Goal: Task Accomplishment & Management: Use online tool/utility

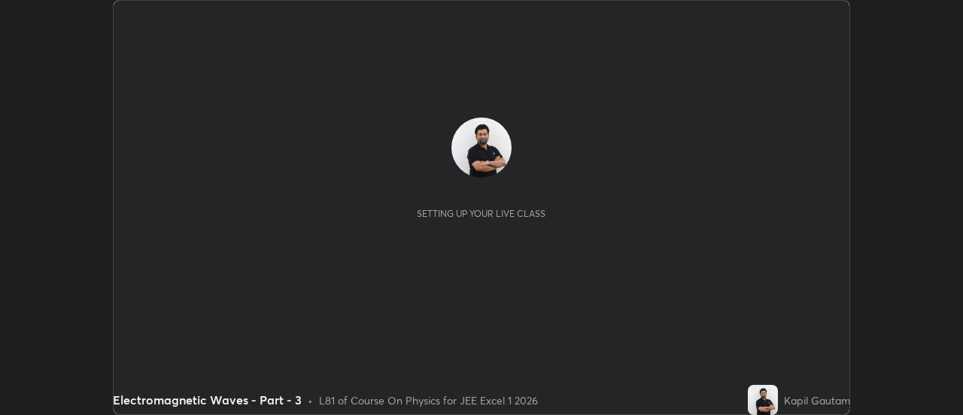
scroll to position [415, 962]
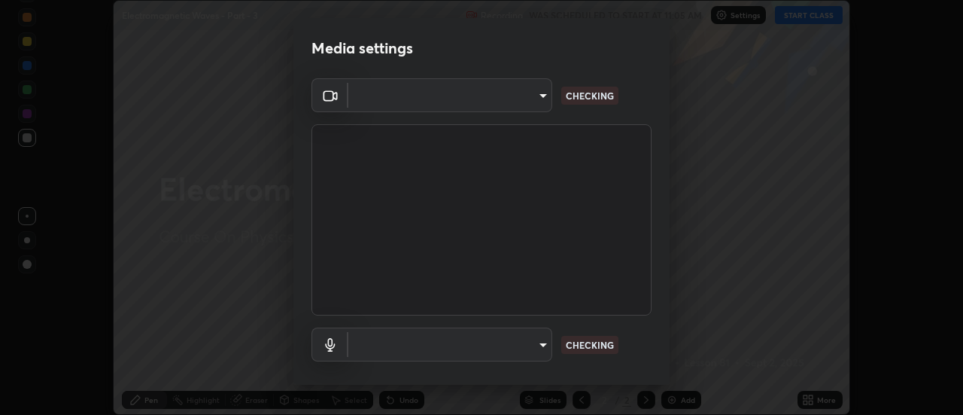
type input "0be616c92c2879d8fe19306c4b8383fc9b13f77197a30f876870ce6c7906effd"
type input "default"
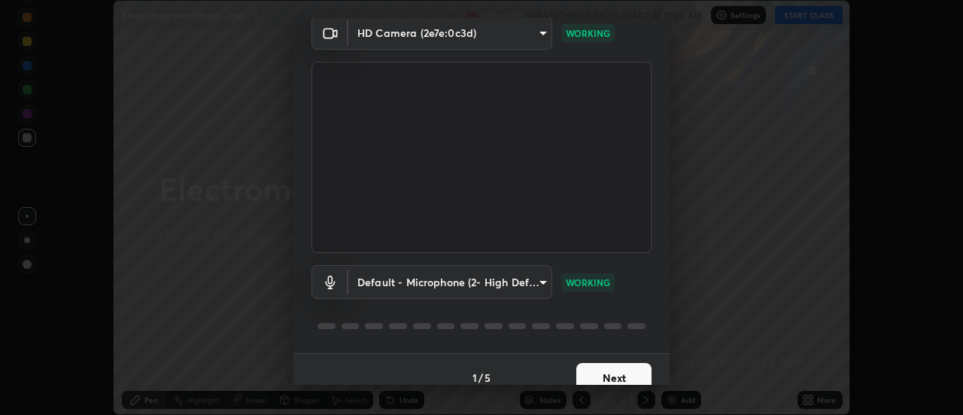
scroll to position [79, 0]
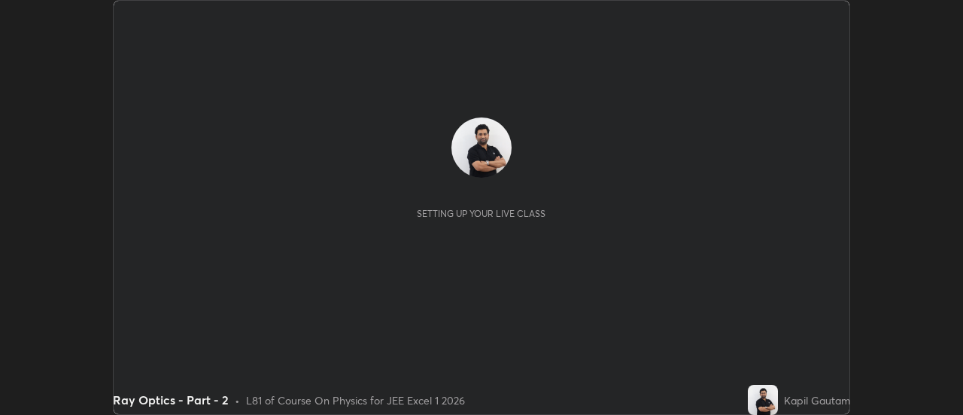
scroll to position [415, 962]
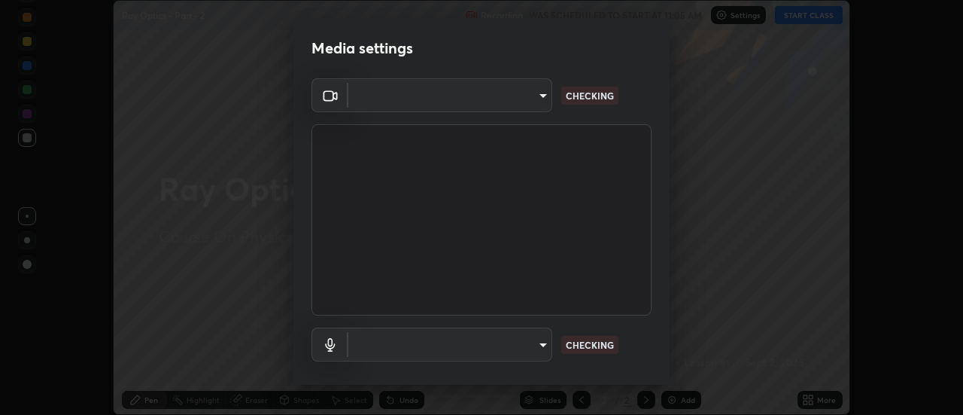
type input "0be616c92c2879d8fe19306c4b8383fc9b13f77197a30f876870ce6c7906effd"
click at [542, 338] on body "Erase all Ray Optics - Part - 2 Recording WAS SCHEDULED TO START AT 11:05 AM Se…" at bounding box center [481, 207] width 963 height 415
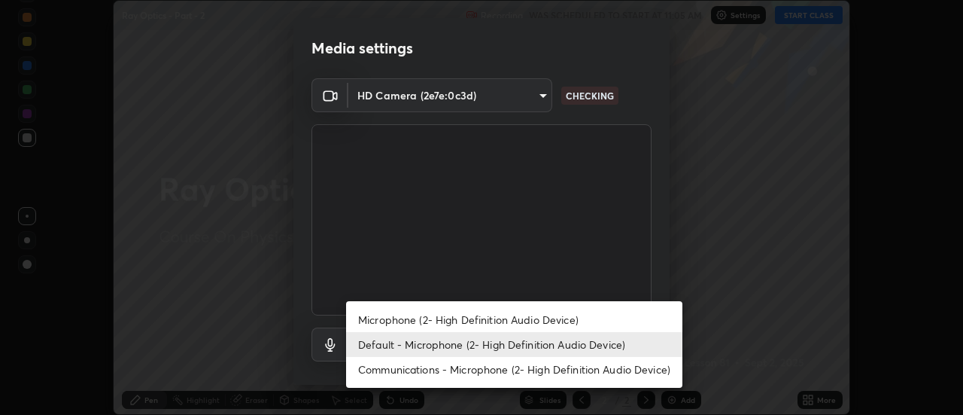
click at [560, 343] on li "Default - Microphone (2- High Definition Audio Device)" at bounding box center [514, 344] width 336 height 25
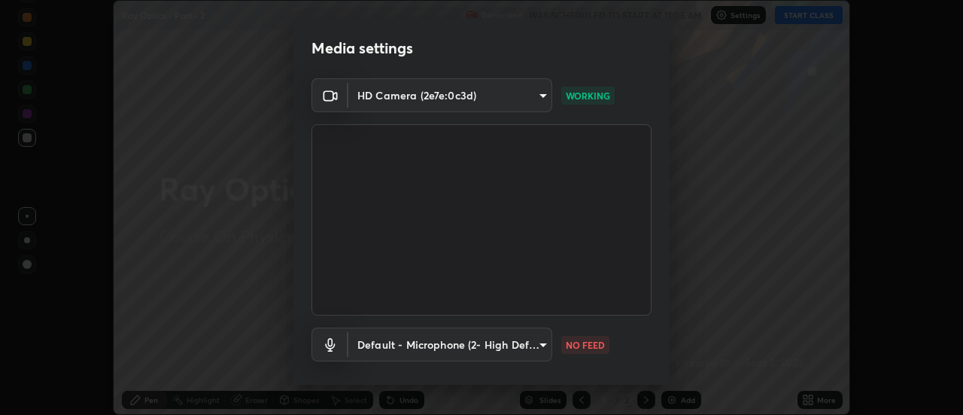
click at [541, 346] on body "Erase all Ray Optics - Part - 2 Recording WAS SCHEDULED TO START AT 11:05 AM Se…" at bounding box center [481, 207] width 963 height 415
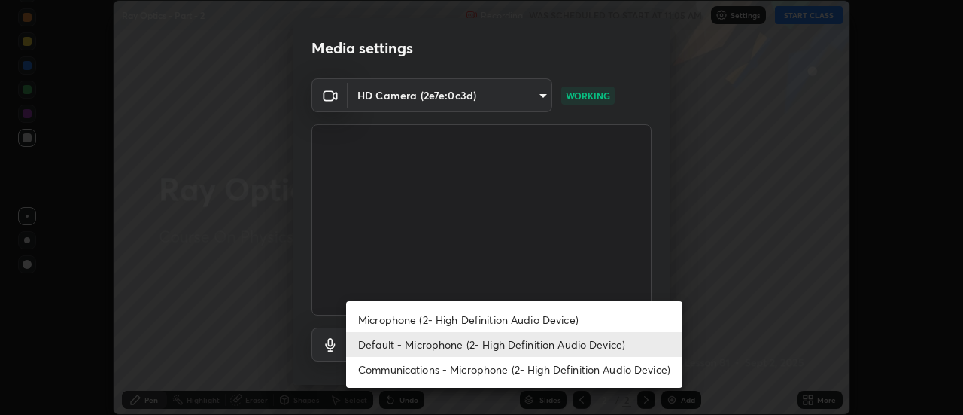
click at [552, 315] on li "Microphone (2- High Definition Audio Device)" at bounding box center [514, 319] width 336 height 25
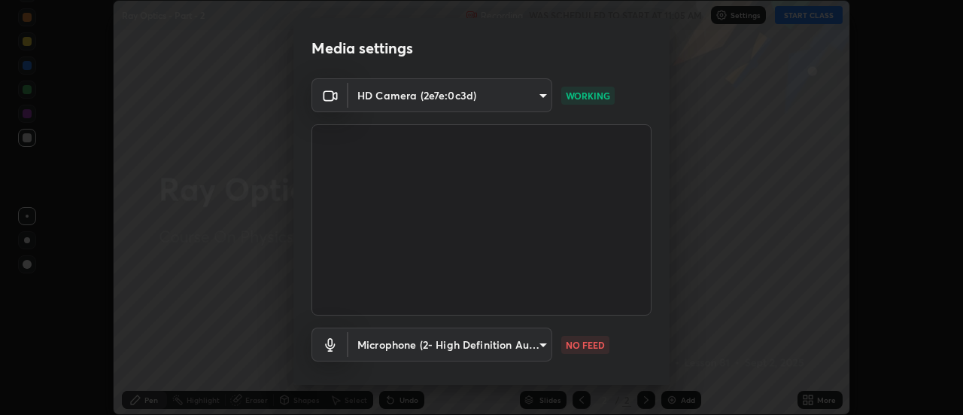
click at [541, 348] on body "Erase all Ray Optics - Part - 2 Recording WAS SCHEDULED TO START AT 11:05 AM Se…" at bounding box center [481, 207] width 963 height 415
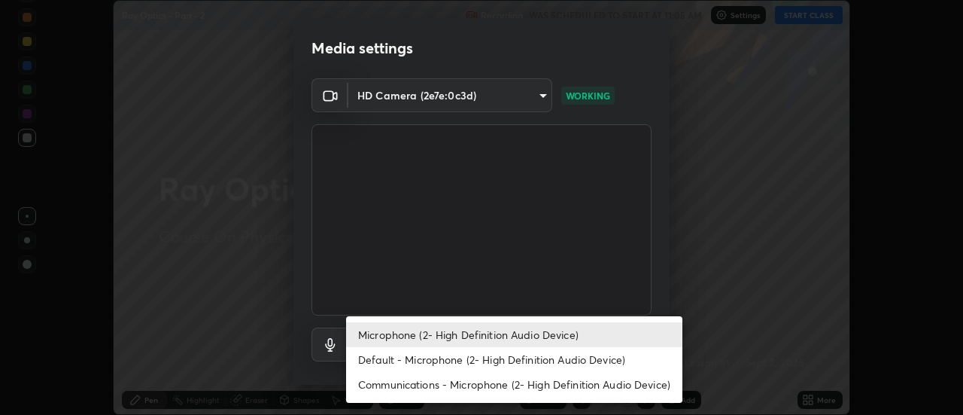
click at [554, 342] on li "Microphone (2- High Definition Audio Device)" at bounding box center [514, 334] width 336 height 25
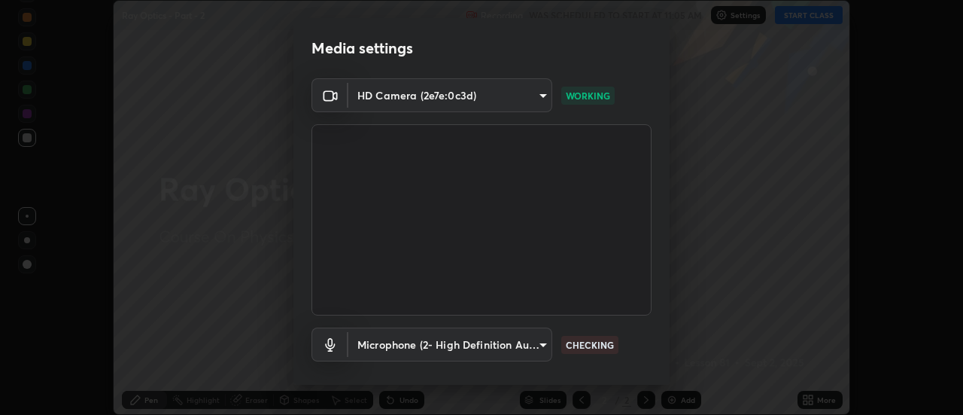
click at [540, 345] on body "Erase all Ray Optics - Part - 2 Recording WAS SCHEDULED TO START AT 11:05 AM Se…" at bounding box center [481, 207] width 963 height 415
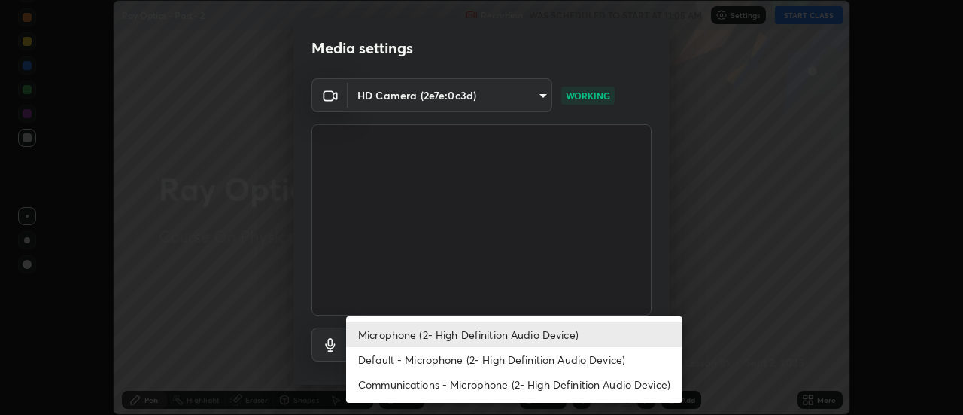
click at [537, 356] on li "Default - Microphone (2- High Definition Audio Device)" at bounding box center [514, 359] width 336 height 25
type input "default"
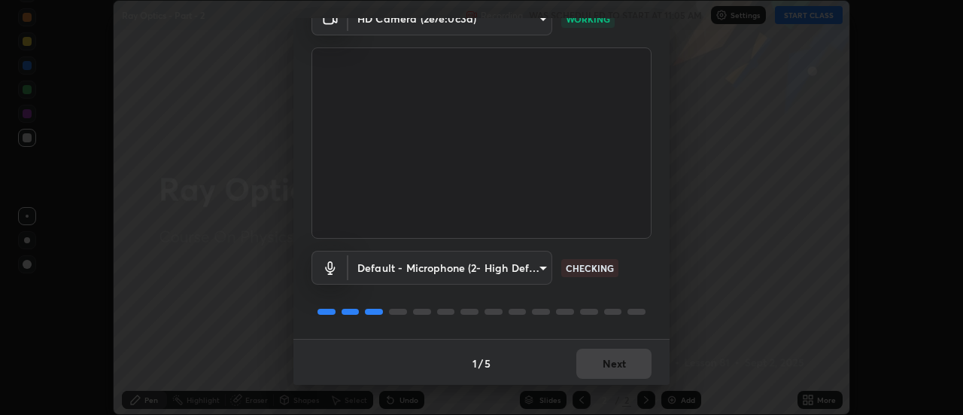
scroll to position [79, 0]
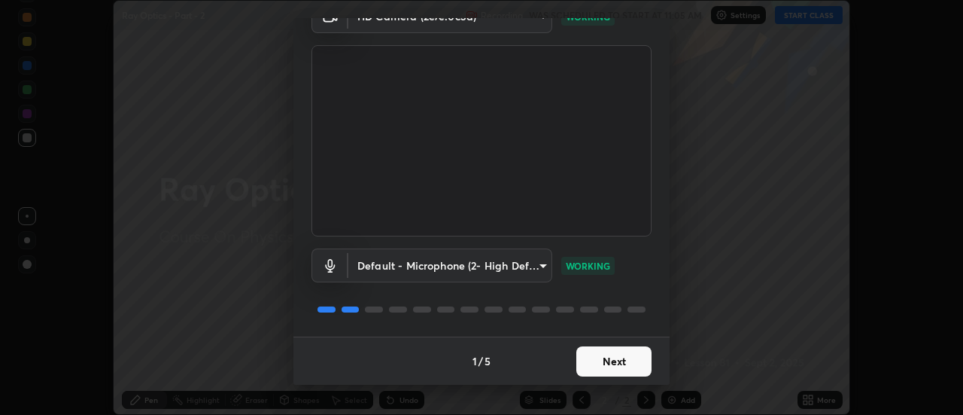
click at [623, 366] on button "Next" at bounding box center [613, 361] width 75 height 30
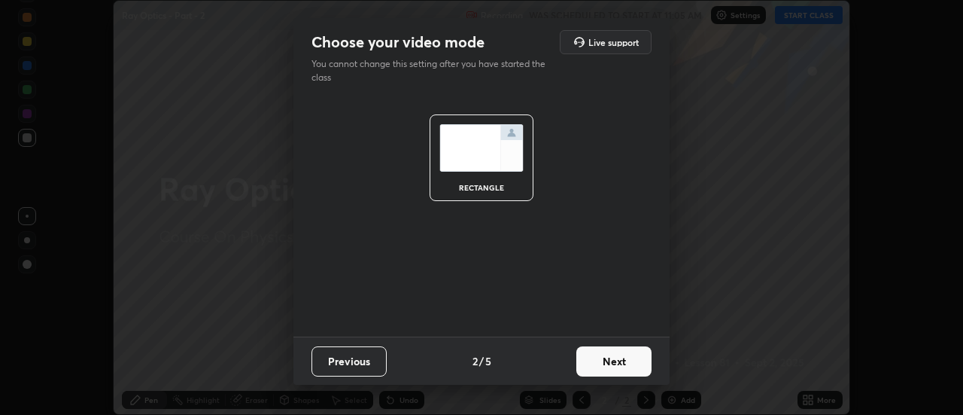
click at [633, 366] on button "Next" at bounding box center [613, 361] width 75 height 30
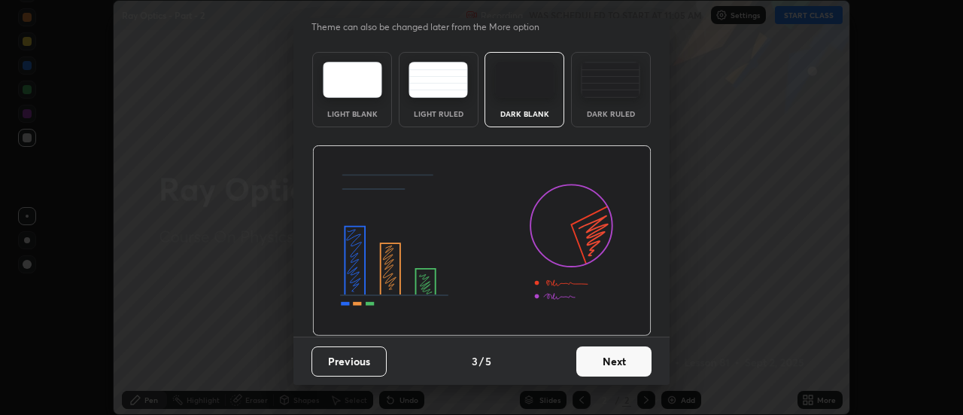
scroll to position [36, 0]
click at [631, 360] on button "Next" at bounding box center [613, 362] width 75 height 30
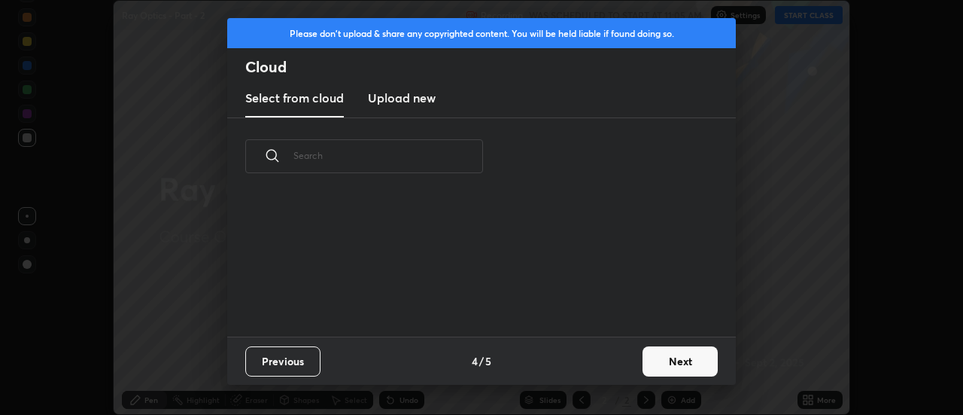
scroll to position [0, 0]
click at [685, 368] on button "Next" at bounding box center [680, 361] width 75 height 30
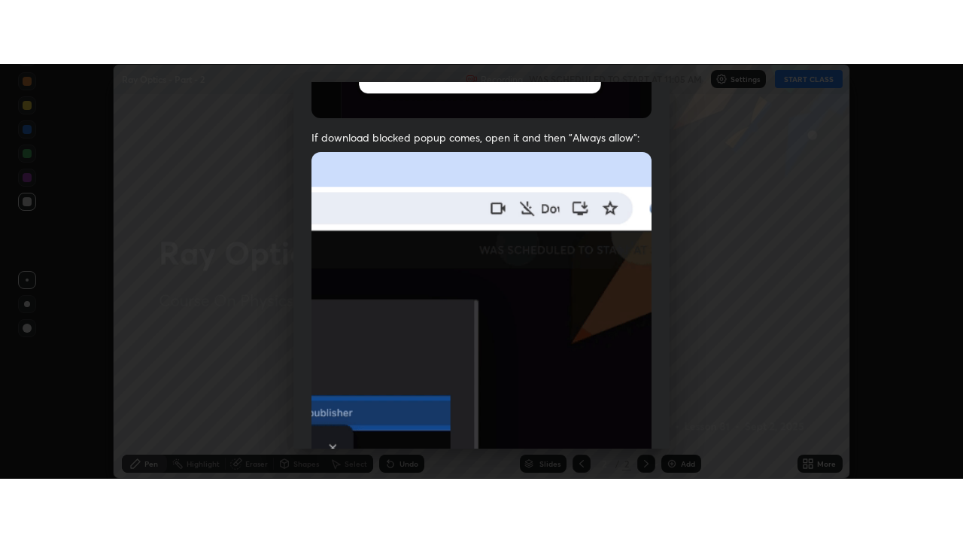
scroll to position [386, 0]
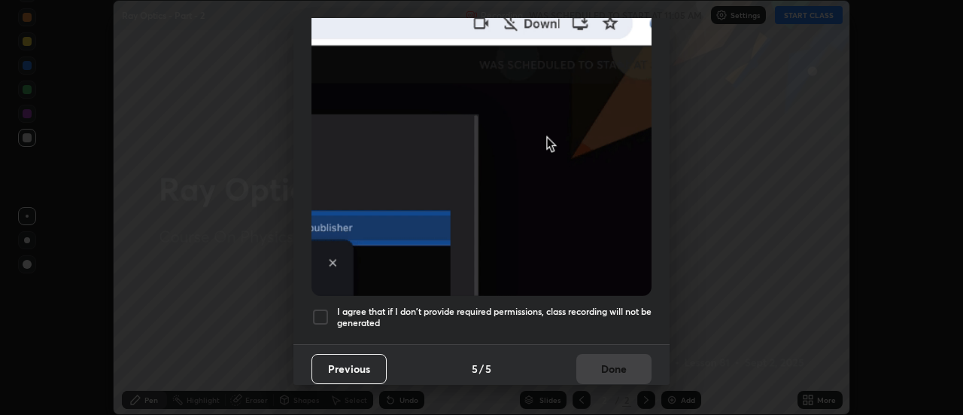
click at [639, 312] on h5 "I agree that if I don't provide required permissions, class recording will not …" at bounding box center [494, 316] width 315 height 23
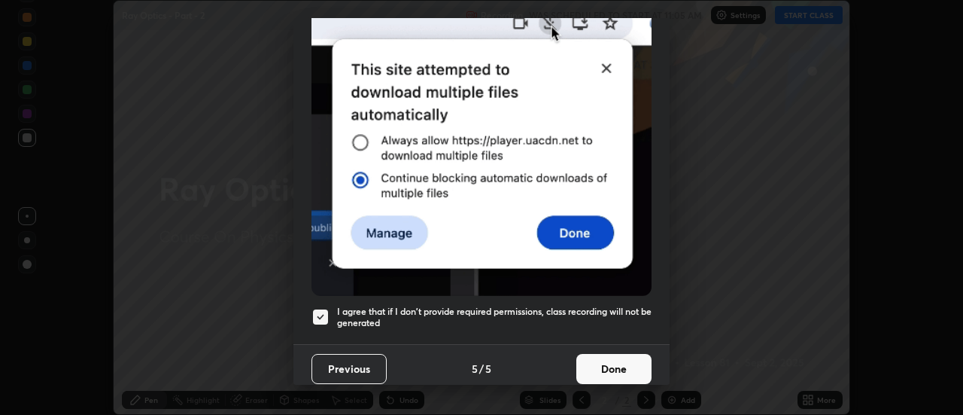
click at [615, 360] on button "Done" at bounding box center [613, 369] width 75 height 30
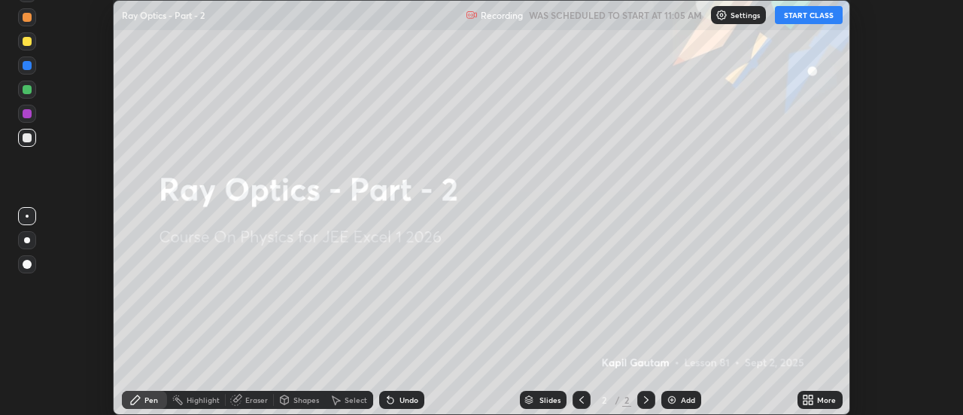
click at [828, 405] on div "More" at bounding box center [820, 400] width 45 height 18
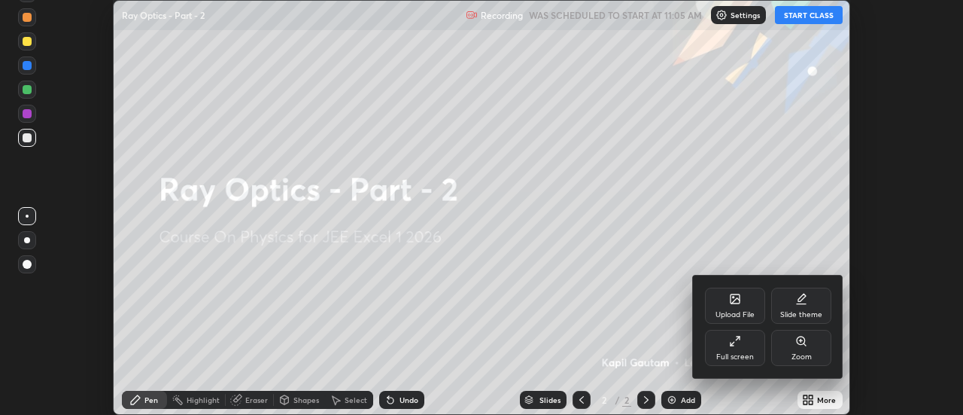
click at [736, 353] on div "Full screen" at bounding box center [735, 357] width 38 height 8
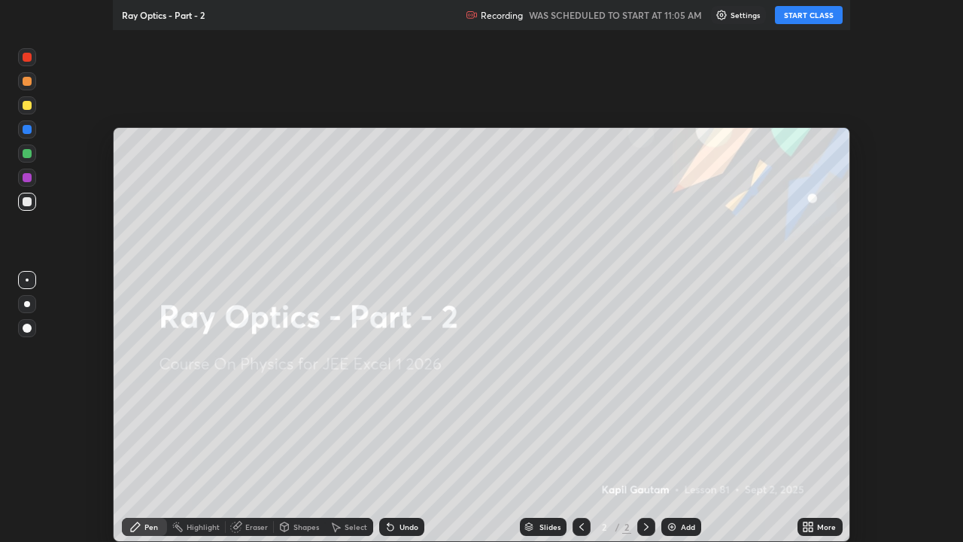
scroll to position [542, 963]
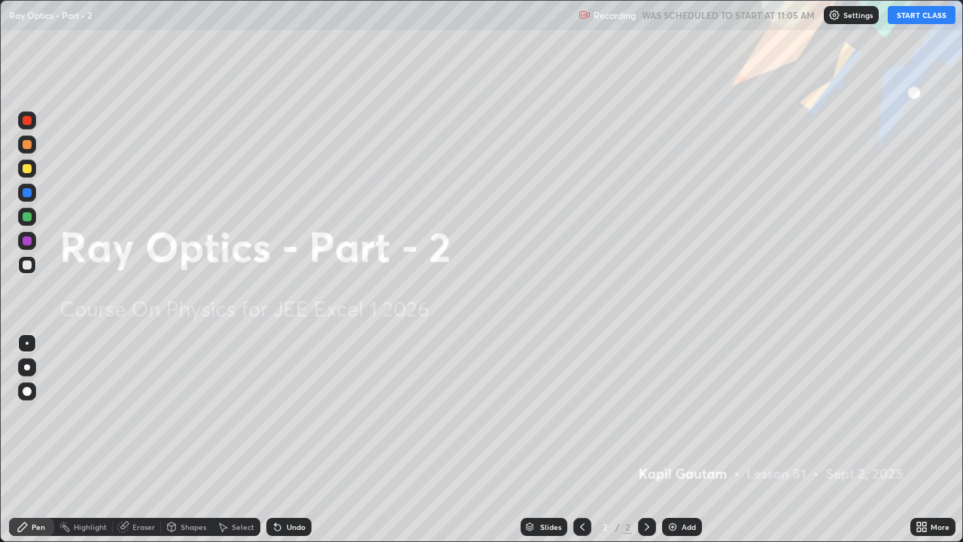
click at [689, 414] on div "Add" at bounding box center [689, 527] width 14 height 8
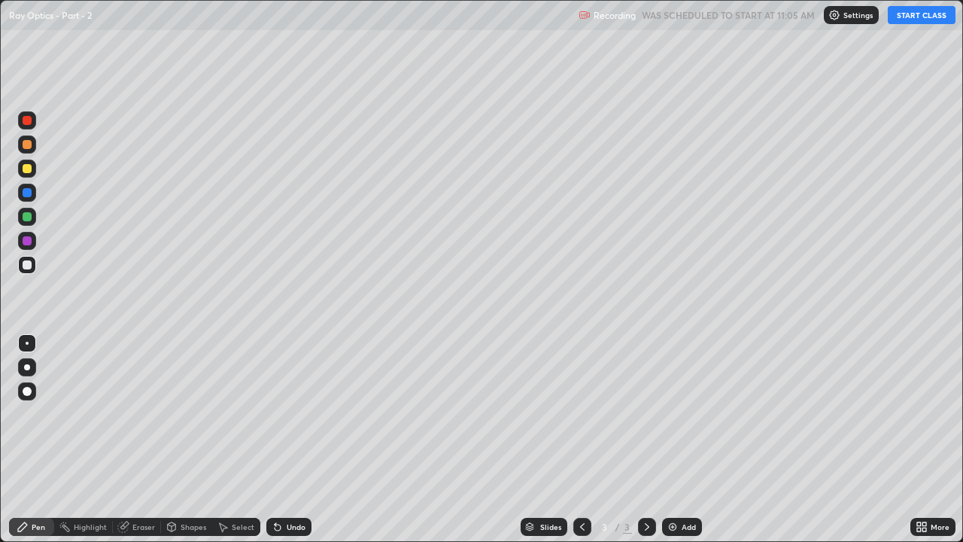
click at [922, 13] on button "START CLASS" at bounding box center [922, 15] width 68 height 18
click at [27, 367] on div at bounding box center [27, 367] width 6 height 6
click at [685, 414] on div "Add" at bounding box center [689, 527] width 14 height 8
click at [28, 170] on div at bounding box center [27, 168] width 9 height 9
click at [30, 118] on div at bounding box center [27, 120] width 9 height 9
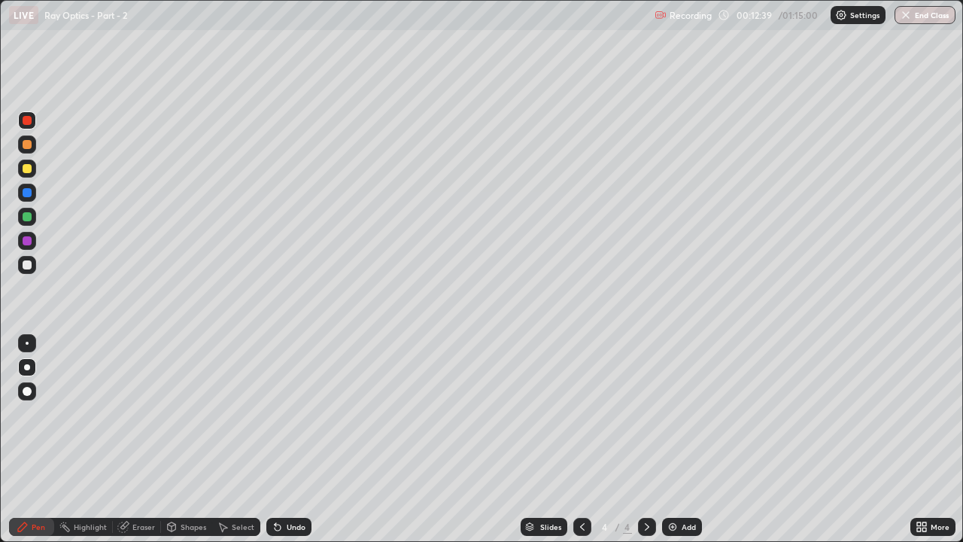
click at [675, 414] on img at bounding box center [673, 527] width 12 height 12
click at [28, 266] on div at bounding box center [27, 264] width 9 height 9
click at [683, 414] on div "Add" at bounding box center [689, 527] width 14 height 8
click at [337, 414] on div "Slides 6 / 6 Add" at bounding box center [611, 527] width 599 height 30
click at [682, 414] on div "Add" at bounding box center [689, 527] width 14 height 8
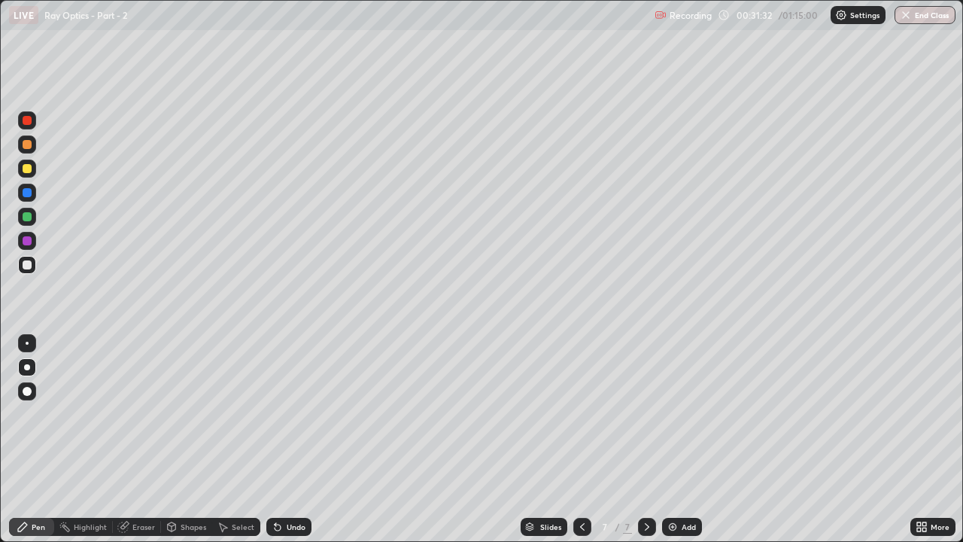
click at [237, 414] on div "Select" at bounding box center [243, 527] width 23 height 8
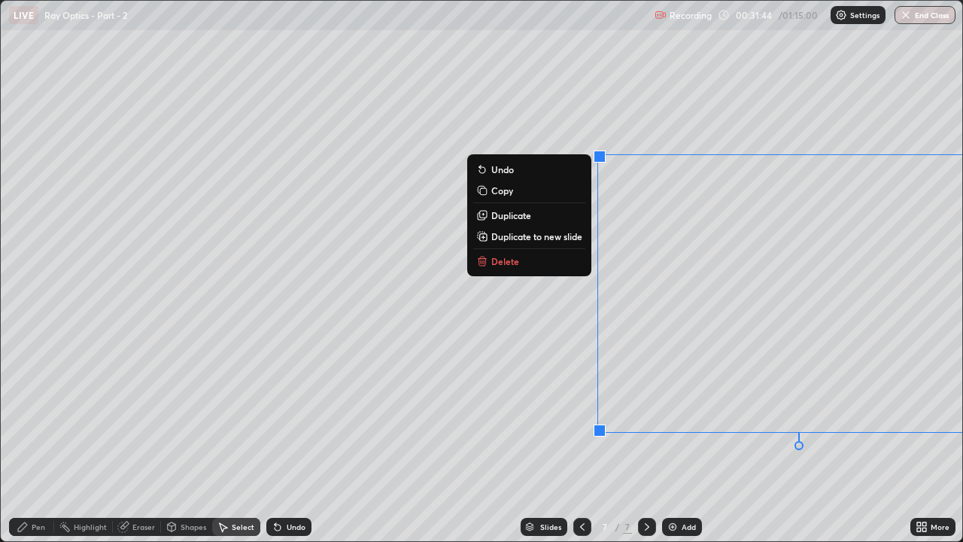
click at [389, 387] on div "0 ° Undo Copy Duplicate Duplicate to new slide Delete" at bounding box center [482, 271] width 962 height 540
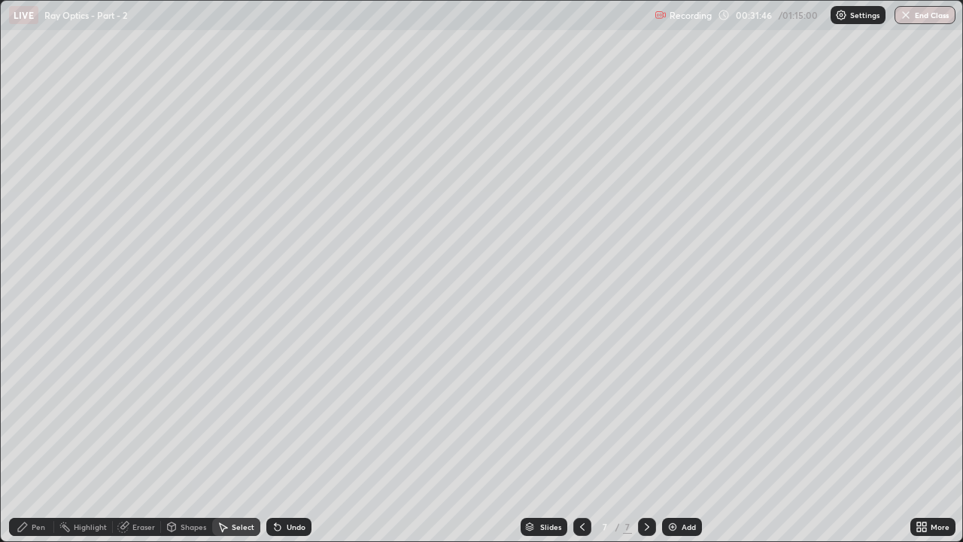
click at [44, 414] on div "Pen" at bounding box center [39, 527] width 14 height 8
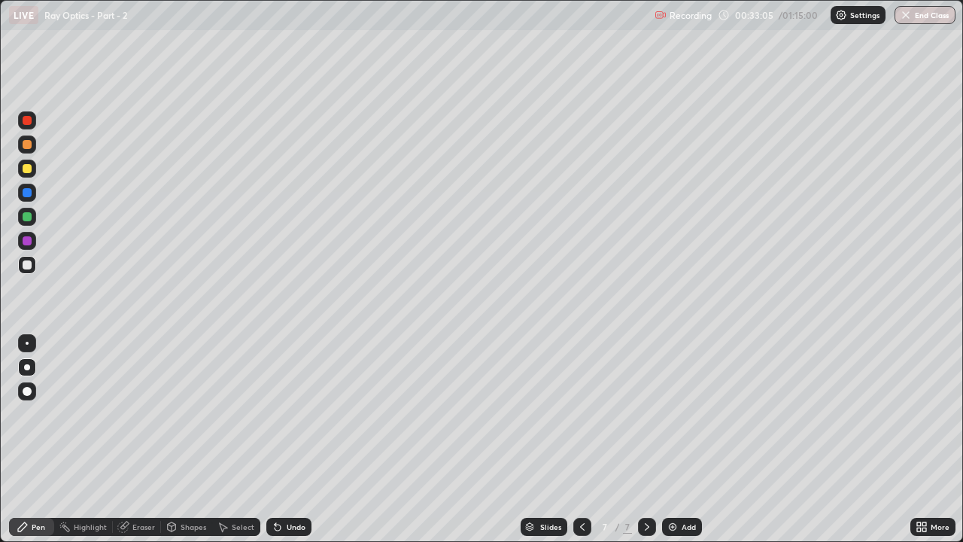
click at [29, 169] on div at bounding box center [27, 168] width 9 height 9
click at [682, 414] on div "Add" at bounding box center [689, 527] width 14 height 8
click at [587, 414] on div at bounding box center [582, 527] width 18 height 18
click at [646, 414] on icon at bounding box center [647, 527] width 12 height 12
click at [588, 414] on div at bounding box center [582, 527] width 18 height 18
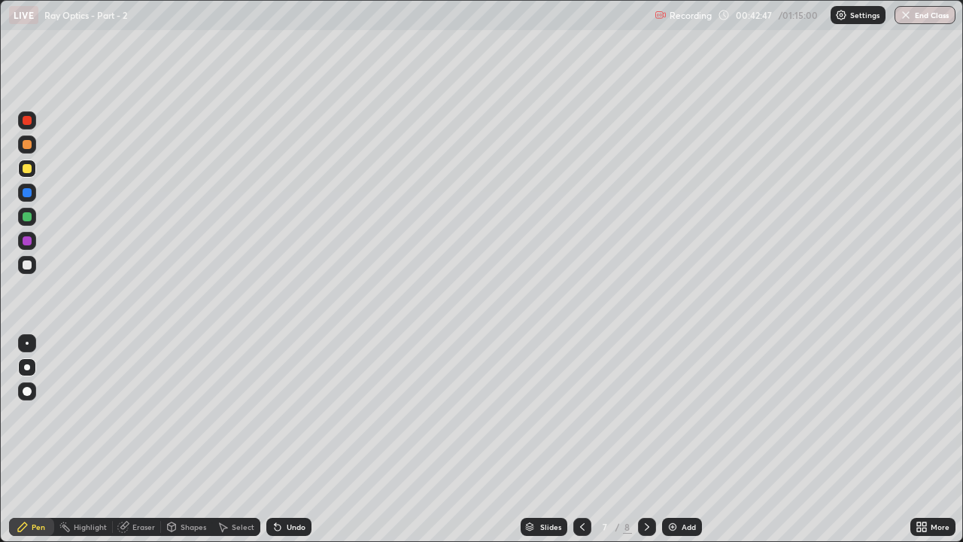
click at [646, 414] on icon at bounding box center [647, 527] width 12 height 12
click at [30, 267] on div at bounding box center [27, 264] width 9 height 9
click at [144, 414] on div "Eraser" at bounding box center [143, 527] width 23 height 8
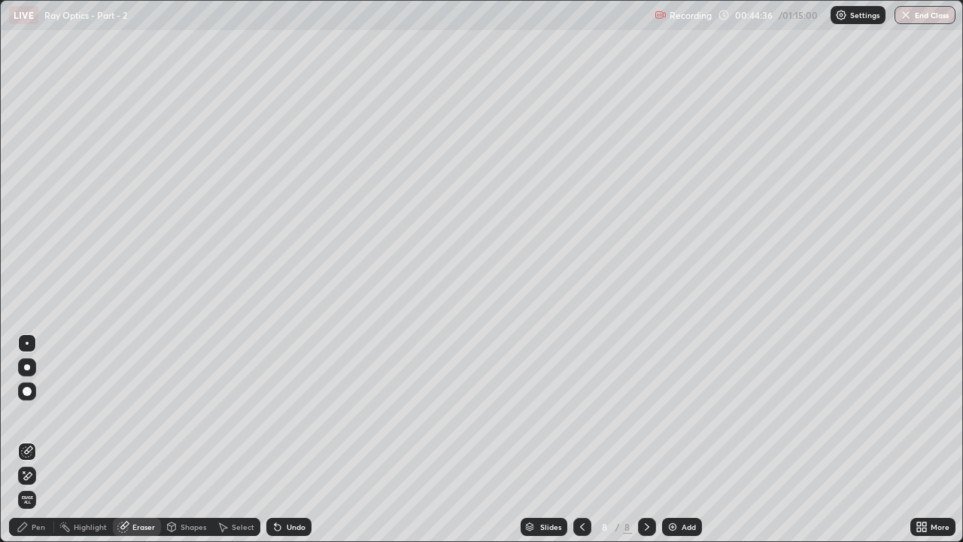
click at [27, 414] on icon at bounding box center [27, 476] width 12 height 13
click at [199, 414] on div "Shapes" at bounding box center [194, 527] width 26 height 8
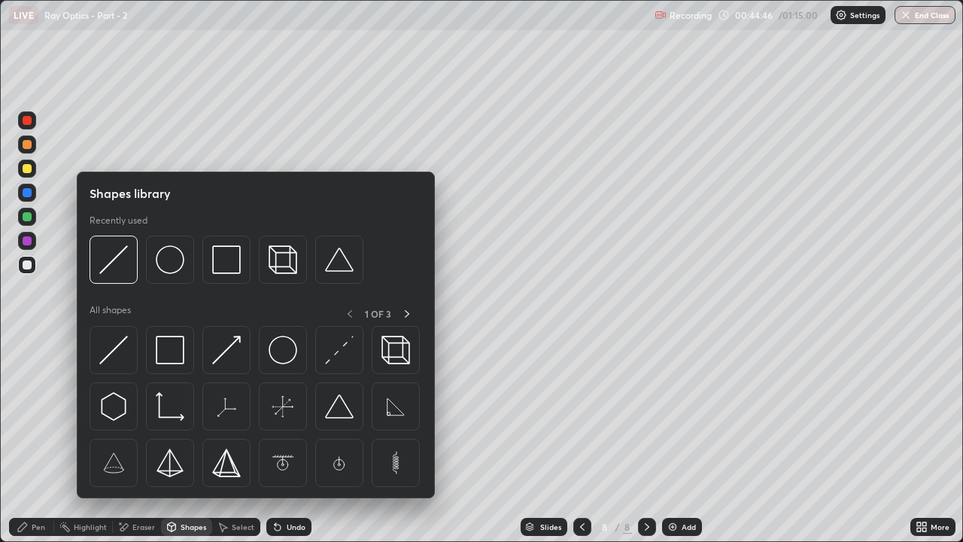
click at [245, 414] on div "Select" at bounding box center [243, 527] width 23 height 8
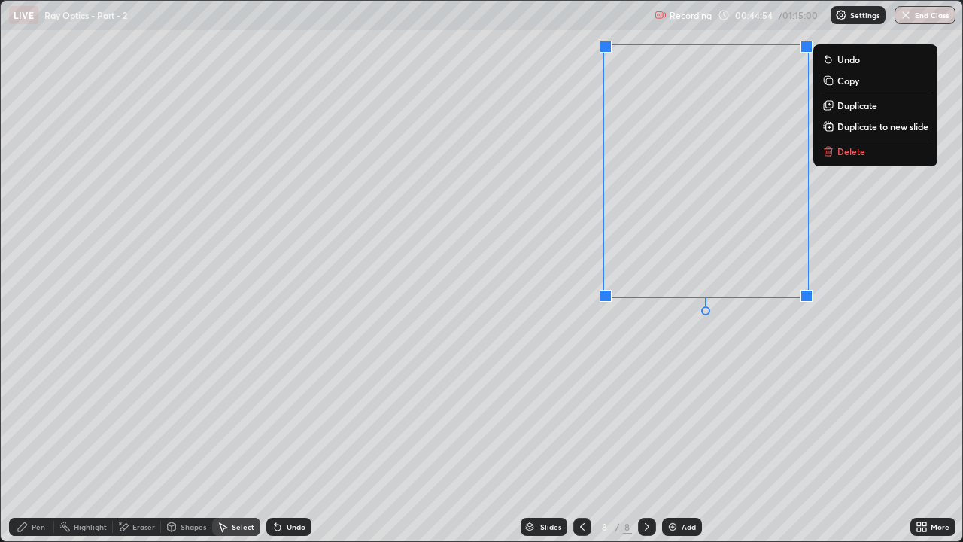
click at [42, 414] on div "Pen" at bounding box center [39, 527] width 14 height 8
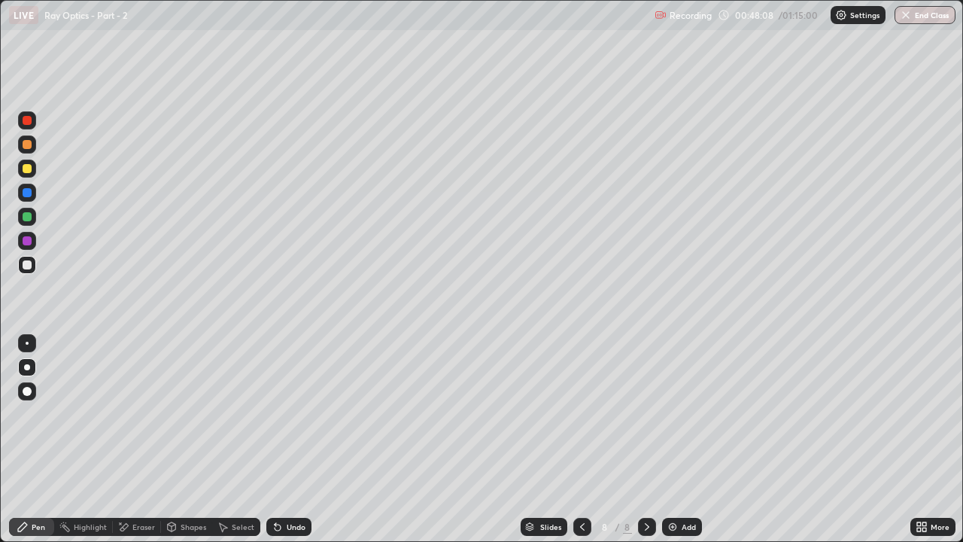
click at [690, 414] on div "Add" at bounding box center [689, 527] width 14 height 8
click at [27, 169] on div at bounding box center [27, 168] width 9 height 9
click at [27, 217] on div at bounding box center [27, 216] width 9 height 9
click at [28, 261] on div at bounding box center [27, 264] width 9 height 9
click at [688, 414] on div "Add" at bounding box center [689, 527] width 14 height 8
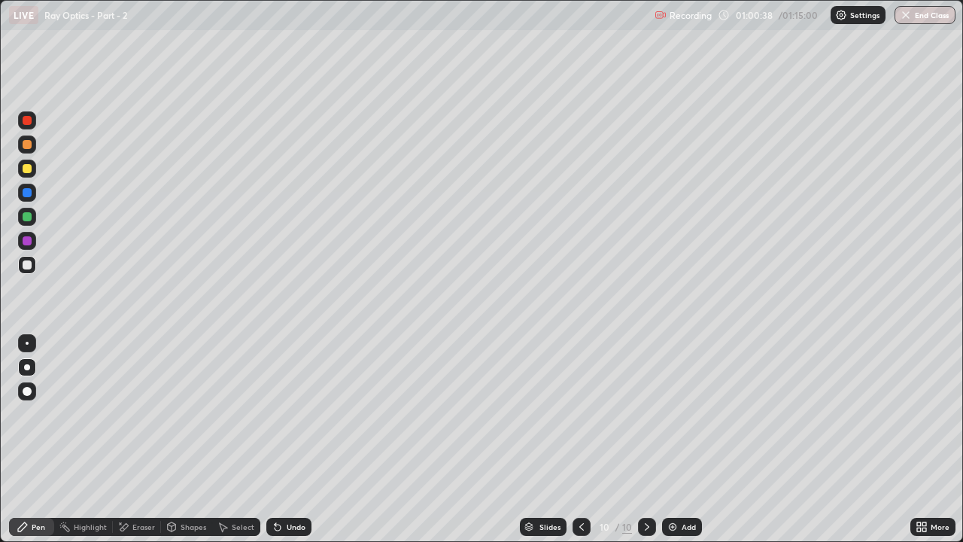
click at [29, 218] on div at bounding box center [27, 216] width 9 height 9
click at [28, 263] on div at bounding box center [27, 264] width 9 height 9
click at [682, 414] on div "Add" at bounding box center [689, 527] width 14 height 8
click at [29, 172] on div at bounding box center [27, 168] width 9 height 9
click at [29, 266] on div at bounding box center [27, 264] width 9 height 9
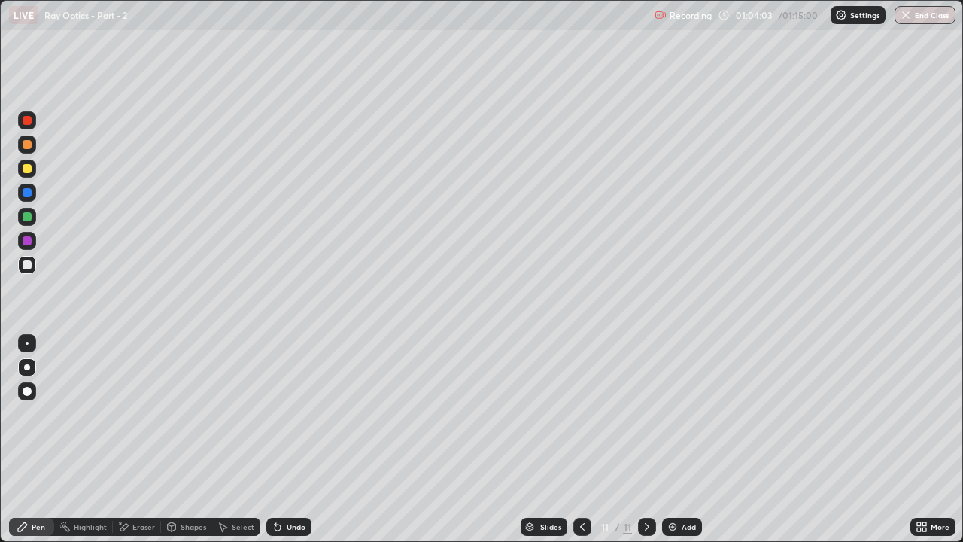
click at [29, 217] on div at bounding box center [27, 216] width 9 height 9
click at [30, 263] on div at bounding box center [27, 264] width 9 height 9
click at [678, 414] on div "Add" at bounding box center [682, 527] width 40 height 18
click at [28, 218] on div at bounding box center [27, 216] width 9 height 9
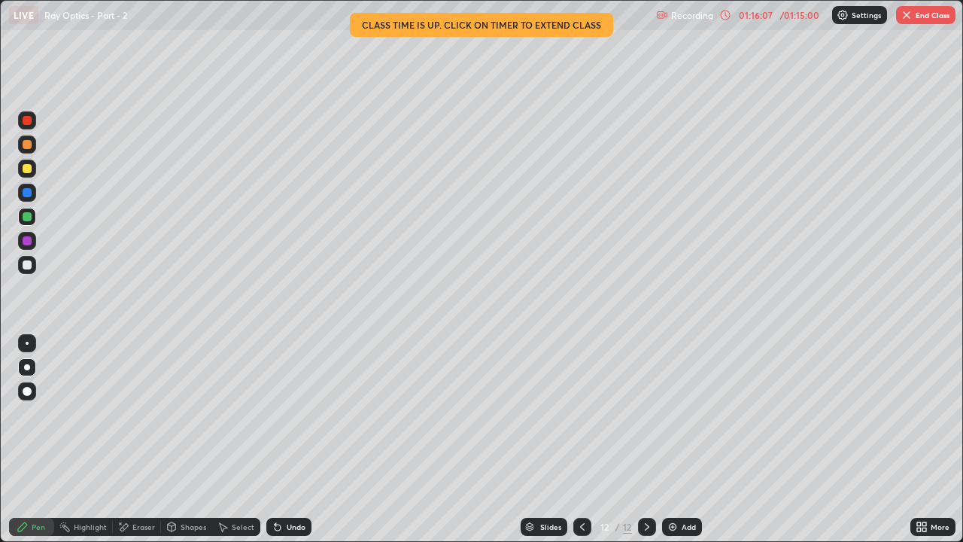
click at [931, 15] on button "End Class" at bounding box center [925, 15] width 59 height 18
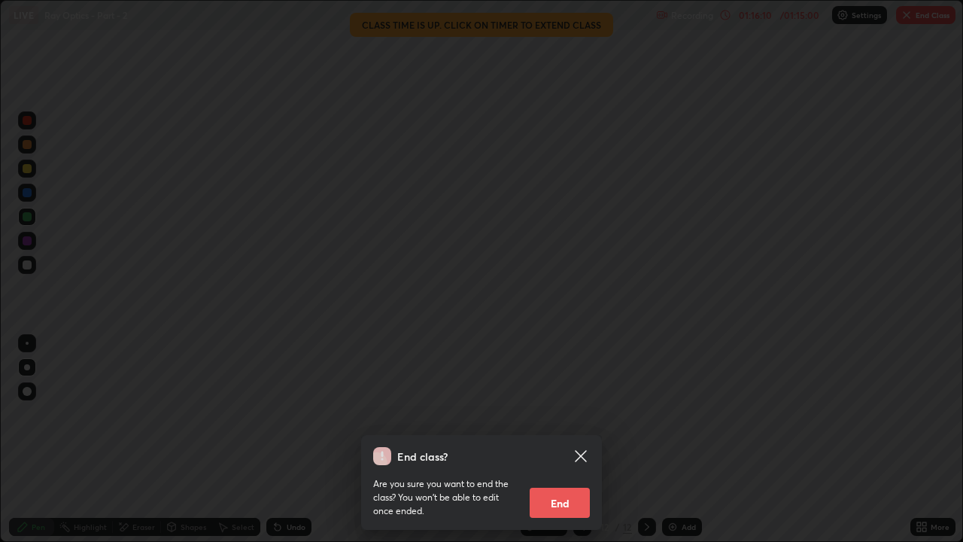
click at [586, 414] on button "End" at bounding box center [560, 503] width 60 height 30
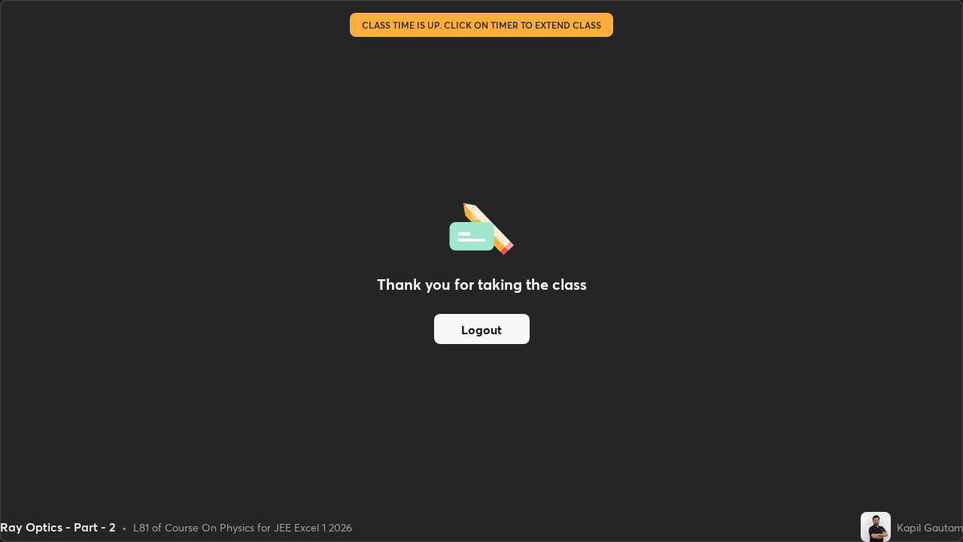
click at [504, 333] on button "Logout" at bounding box center [482, 329] width 96 height 30
